Goal: Task Accomplishment & Management: Use online tool/utility

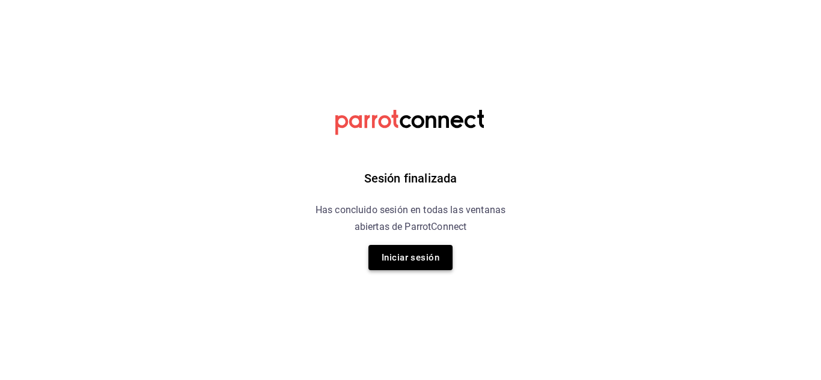
click at [445, 269] on button "Iniciar sesión" at bounding box center [410, 257] width 84 height 25
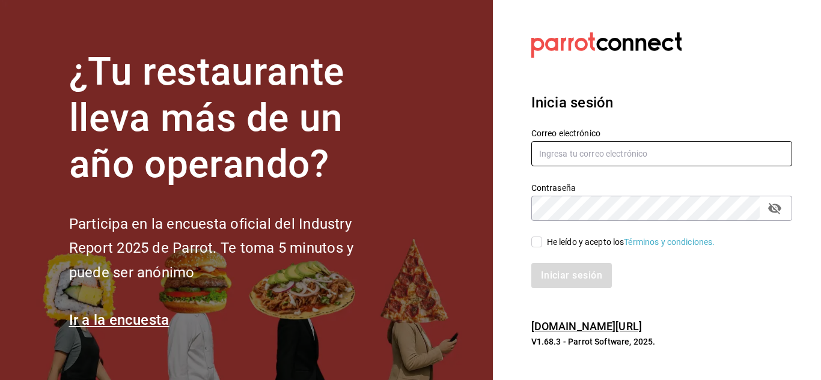
type input "[EMAIL_ADDRESS][DOMAIN_NAME]"
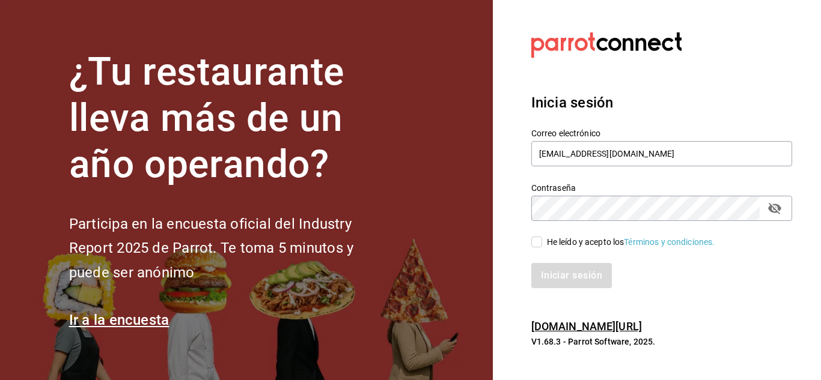
click at [538, 246] on input "He leído y acepto los Términos y condiciones." at bounding box center [536, 242] width 11 height 11
checkbox input "true"
click at [545, 265] on button "Iniciar sesión" at bounding box center [572, 275] width 82 height 25
click at [582, 278] on button "Iniciar sesión" at bounding box center [572, 275] width 82 height 25
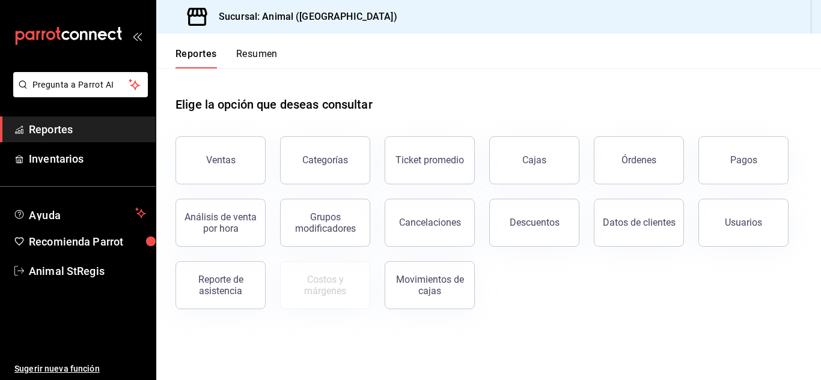
click at [616, 96] on div "Elige la opción que deseas consultar" at bounding box center [488, 94] width 626 height 53
click at [756, 174] on button "Pagos" at bounding box center [743, 160] width 90 height 48
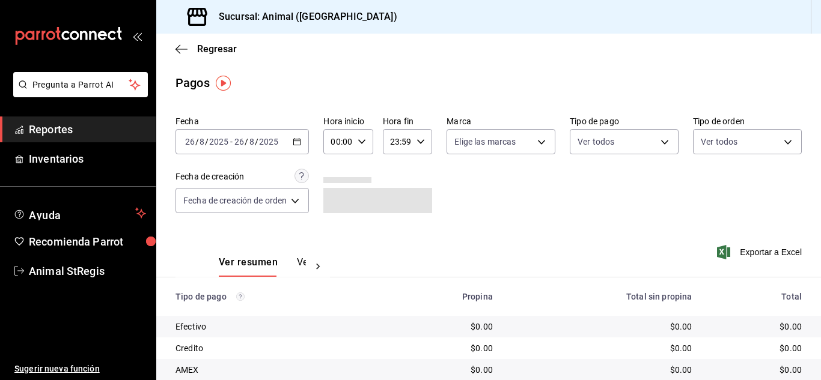
click at [348, 142] on input "00:00" at bounding box center [337, 142] width 29 height 24
drag, startPoint x: 339, startPoint y: 248, endPoint x: 400, endPoint y: 251, distance: 60.8
click at [339, 248] on button "07" at bounding box center [336, 254] width 19 height 24
type input "07:00"
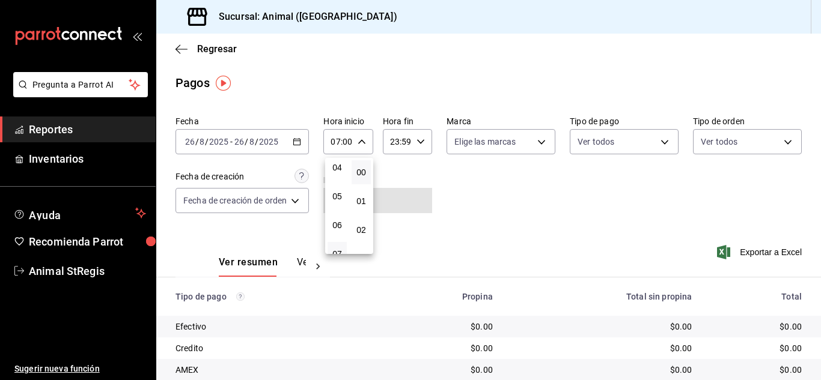
click at [497, 192] on div at bounding box center [410, 190] width 821 height 380
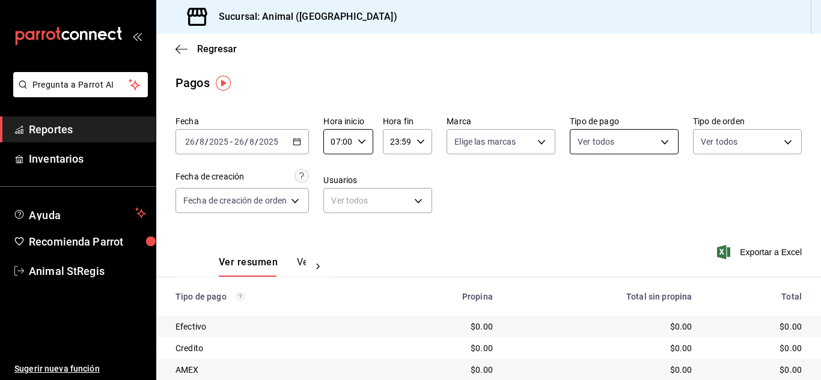
click at [589, 139] on body "Pregunta a Parrot AI Reportes Inventarios Ayuda Recomienda Parrot Animal StRegi…" at bounding box center [410, 190] width 821 height 380
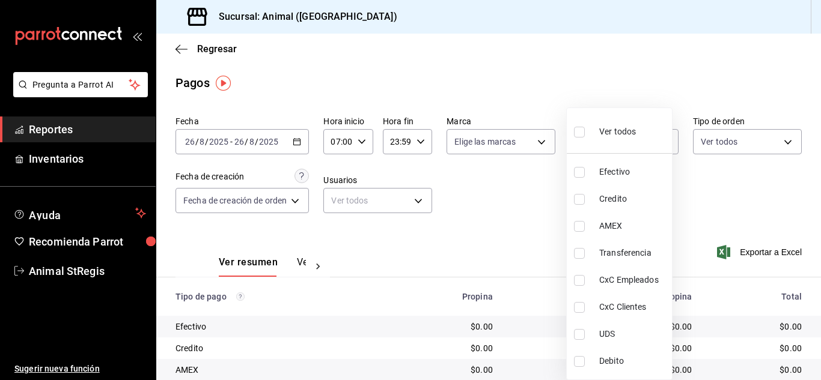
click at [580, 132] on input "checkbox" at bounding box center [579, 132] width 11 height 11
checkbox input "true"
type input "5a0f3365-d715-4940-adc4-656debb7822a,fc07b02b-84a7-4dba-9bff-98bba82b1290,ff2b0…"
checkbox input "true"
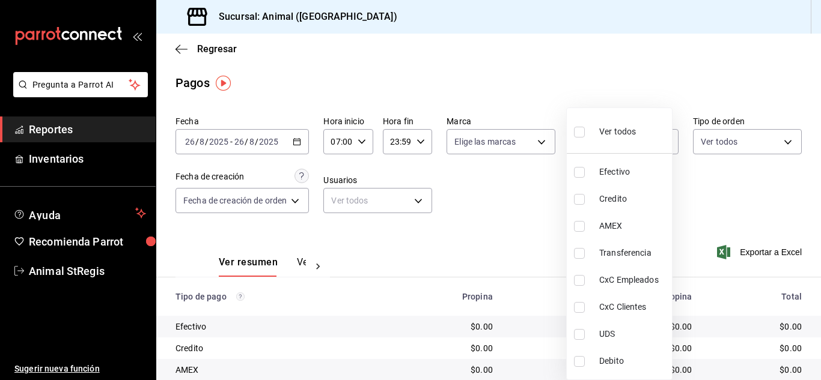
checkbox input "true"
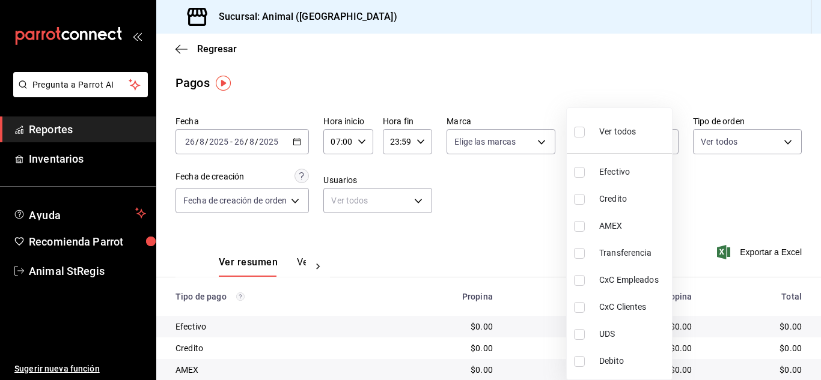
checkbox input "true"
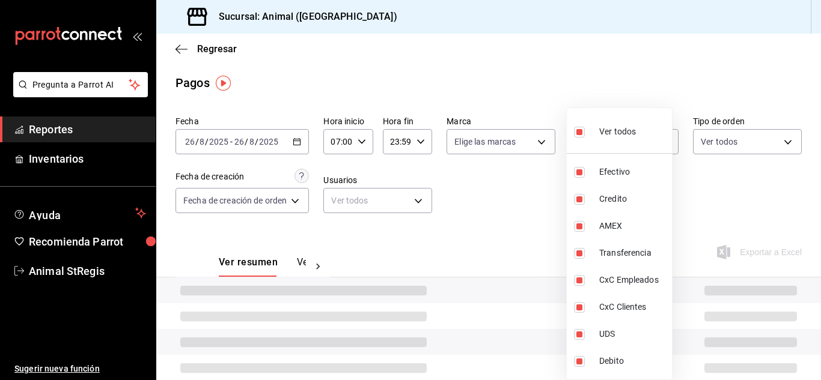
click at [527, 181] on div at bounding box center [410, 190] width 821 height 380
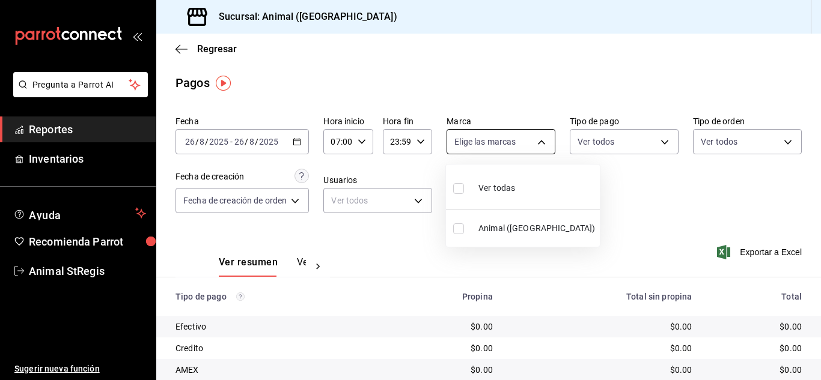
click at [503, 138] on body "Pregunta a Parrot AI Reportes Inventarios Ayuda Recomienda Parrot Animal StRegi…" at bounding box center [410, 190] width 821 height 380
click at [466, 192] on label at bounding box center [461, 188] width 16 height 17
click at [464, 192] on input "checkbox" at bounding box center [458, 188] width 11 height 11
checkbox input "false"
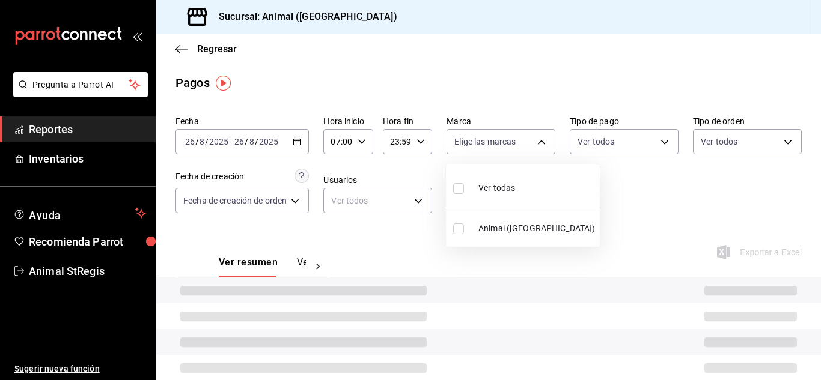
click at [464, 192] on label at bounding box center [461, 188] width 16 height 17
click at [464, 192] on input "checkbox" at bounding box center [458, 188] width 11 height 11
checkbox input "false"
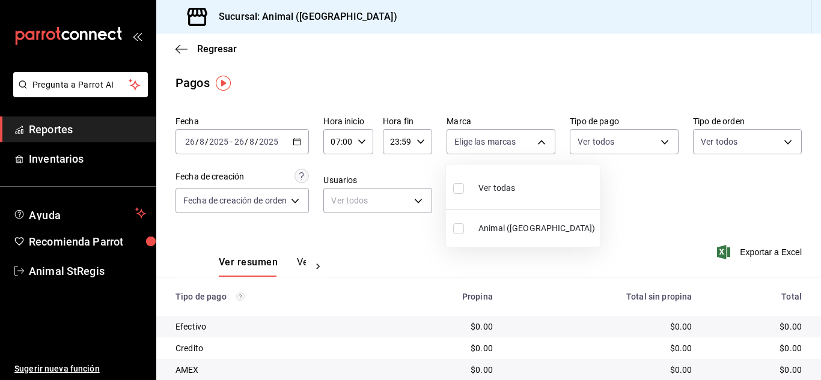
click at [463, 191] on input "checkbox" at bounding box center [458, 188] width 11 height 11
checkbox input "true"
type input "3f39fcdc-c8c4-4fff-883a-47b345d9391c"
checkbox input "true"
click at [558, 74] on div at bounding box center [410, 190] width 821 height 380
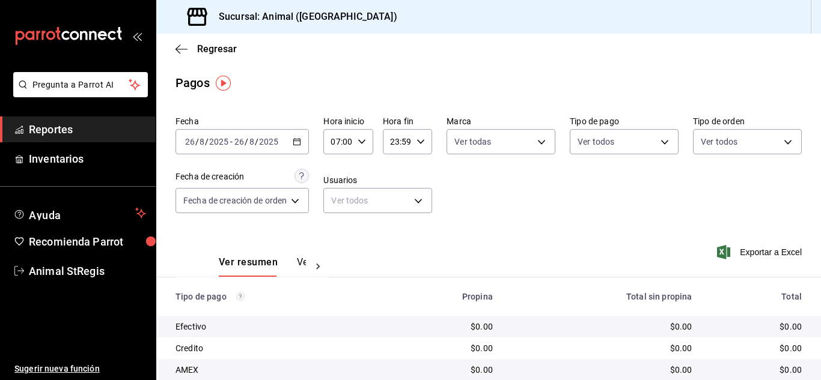
click at [680, 87] on div "Pagos" at bounding box center [488, 83] width 664 height 18
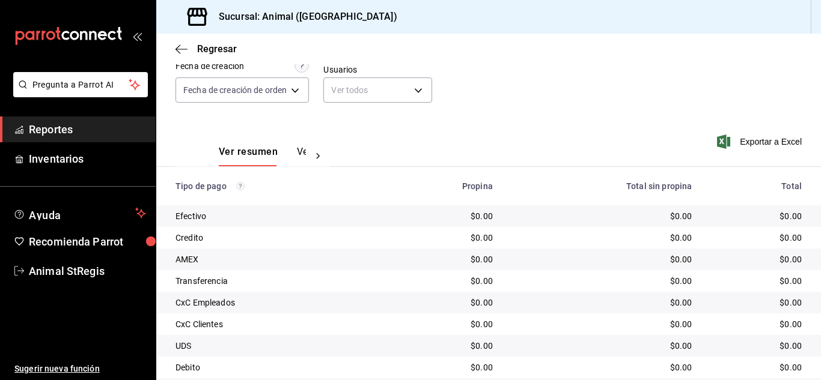
scroll to position [150, 0]
